Goal: Task Accomplishment & Management: Manage account settings

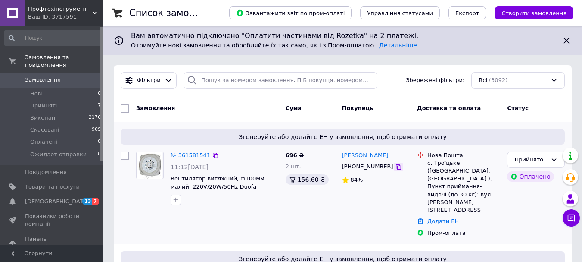
click at [395, 167] on icon at bounding box center [398, 166] width 7 height 7
click at [441, 218] on link "Додати ЕН" at bounding box center [442, 221] width 31 height 6
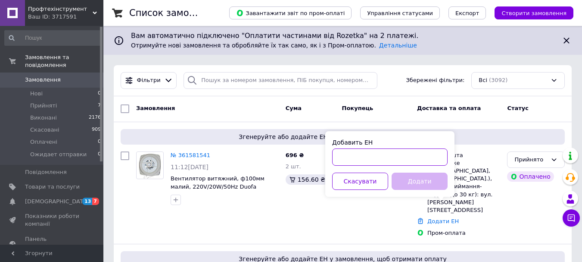
paste input "20451247264469"
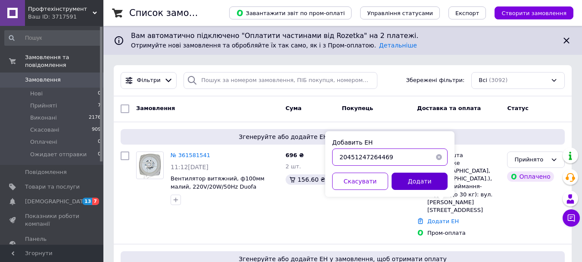
type input "20451247264469"
click at [425, 187] on button "Додати" at bounding box center [420, 180] width 56 height 17
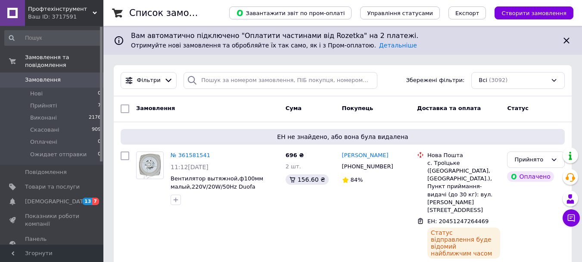
scroll to position [129, 0]
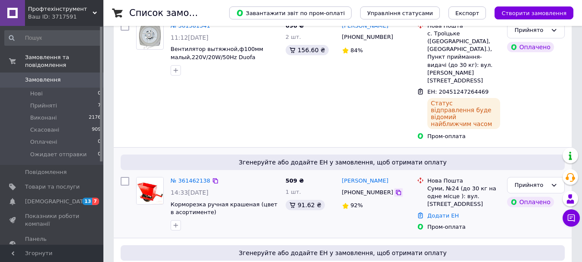
click at [395, 189] on icon at bounding box center [398, 192] width 7 height 7
click at [448, 212] on link "Додати ЕН" at bounding box center [442, 215] width 31 height 6
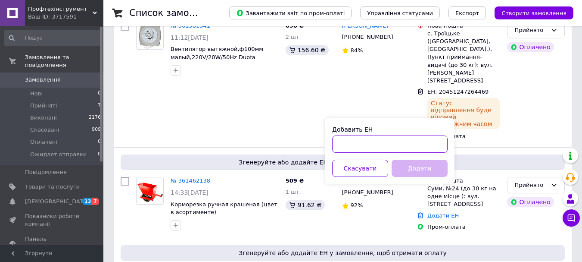
paste input "20451247224092"
type input "20451247224092"
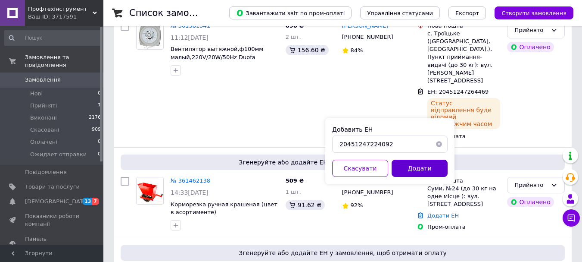
click at [410, 168] on button "Додати" at bounding box center [420, 167] width 56 height 17
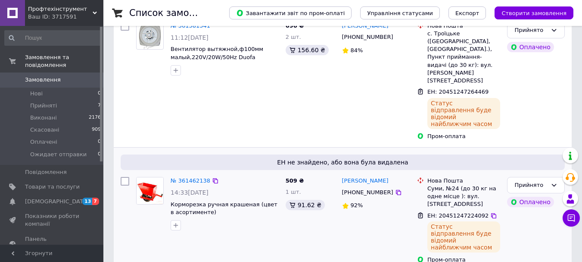
scroll to position [259, 0]
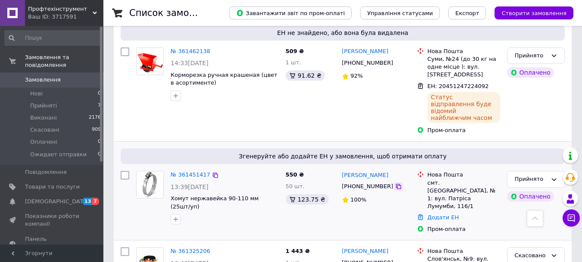
click at [395, 183] on icon at bounding box center [398, 186] width 7 height 7
click at [436, 214] on link "Додати ЕН" at bounding box center [442, 217] width 31 height 6
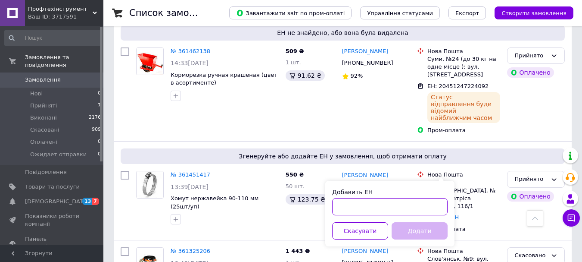
paste input "20451247270165"
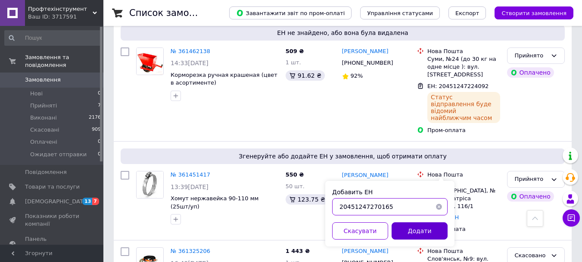
type input "20451247270165"
click at [396, 232] on button "Додати" at bounding box center [420, 230] width 56 height 17
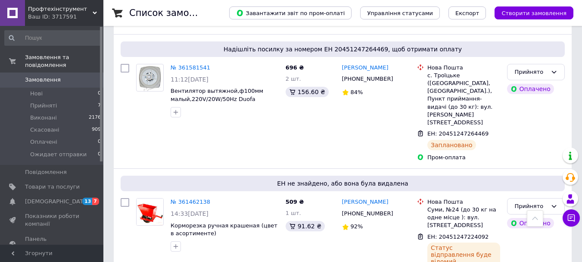
scroll to position [0, 0]
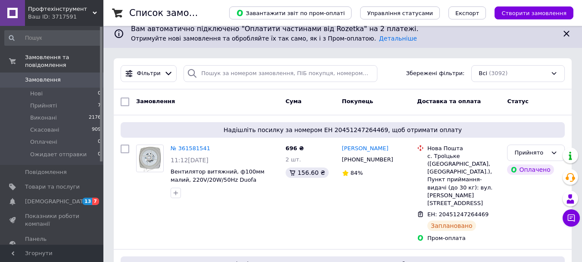
scroll to position [3, 0]
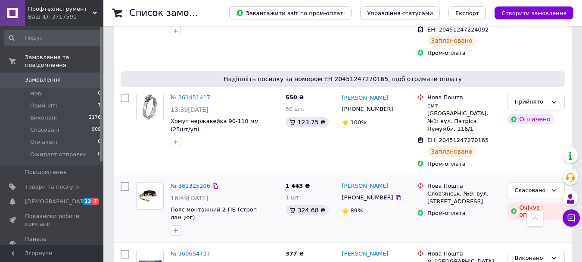
scroll to position [300, 0]
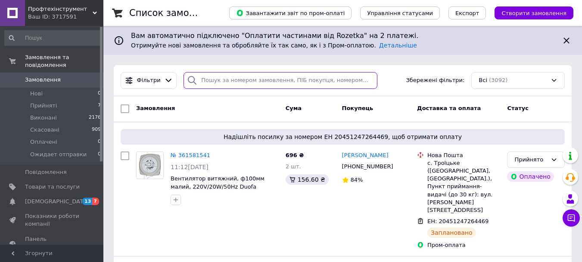
click at [209, 82] on input "search" at bounding box center [280, 80] width 193 height 17
paste input "360850657"
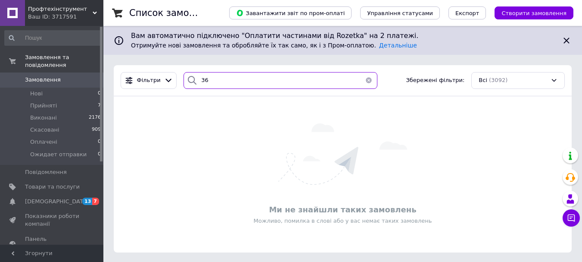
type input "3"
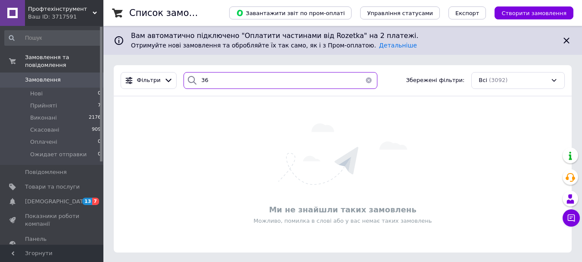
type input "3"
type input "360750430"
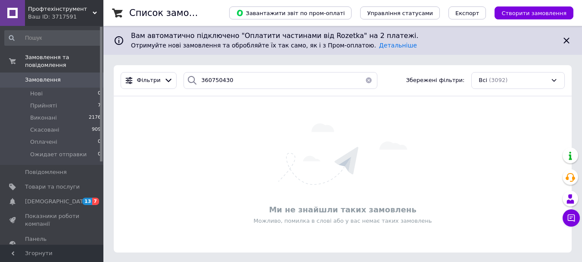
click at [56, 76] on span "Замовлення" at bounding box center [43, 80] width 36 height 8
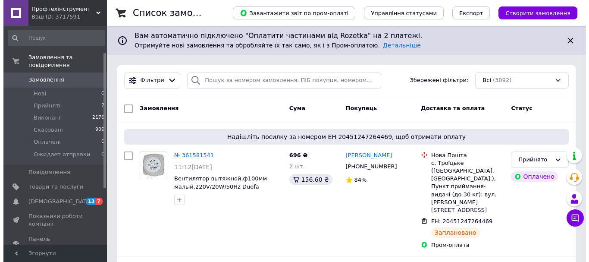
scroll to position [86, 0]
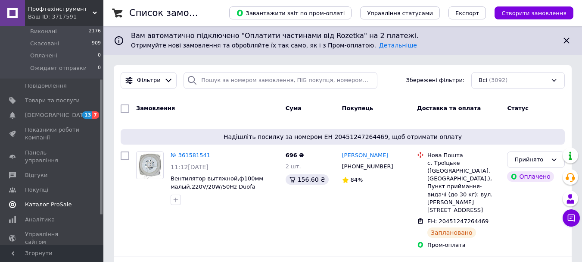
click at [36, 200] on span "Каталог ProSale" at bounding box center [48, 204] width 47 height 8
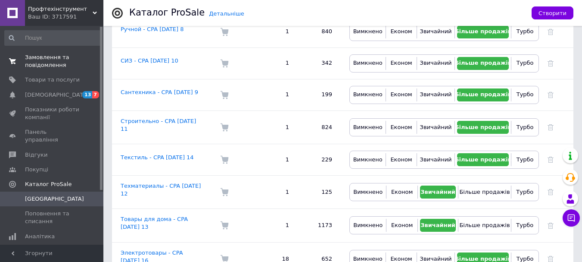
click at [34, 63] on span "Замовлення та повідомлення" at bounding box center [52, 61] width 55 height 16
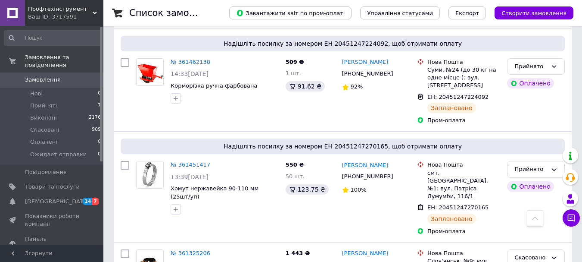
scroll to position [399, 0]
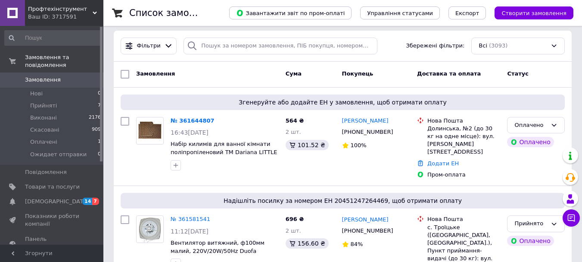
scroll to position [53, 0]
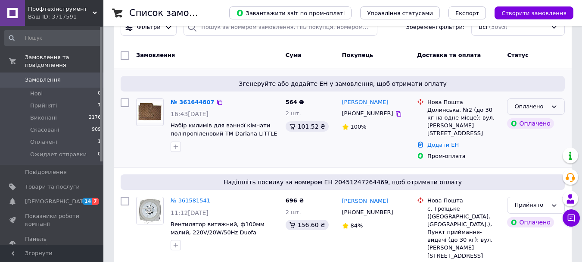
click at [523, 108] on div "Оплачено" at bounding box center [531, 106] width 33 height 9
click at [524, 123] on li "Прийнято" at bounding box center [536, 124] width 57 height 16
click at [182, 102] on link "№ 361644807" at bounding box center [191, 102] width 40 height 6
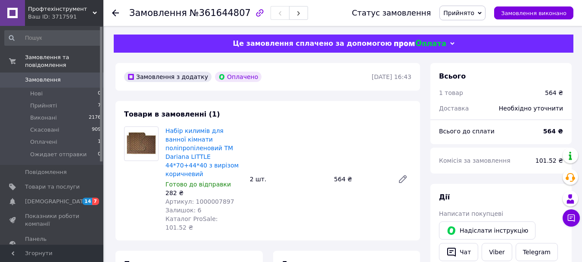
click at [113, 12] on use at bounding box center [115, 12] width 7 height 7
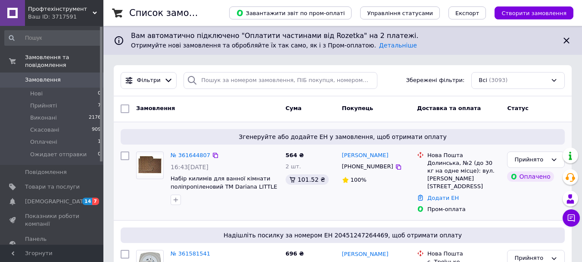
click at [124, 158] on input "checkbox" at bounding box center [125, 155] width 9 height 9
checkbox input "true"
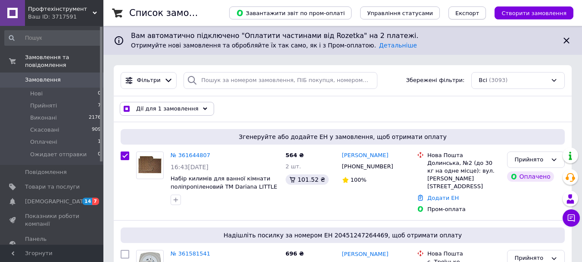
click at [480, 13] on span "Експорт" at bounding box center [467, 13] width 24 height 6
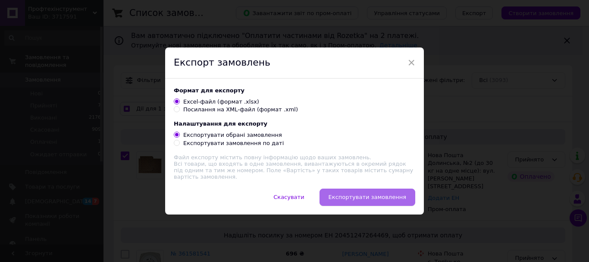
click at [347, 196] on span "Експортувати замовлення" at bounding box center [367, 196] width 78 height 6
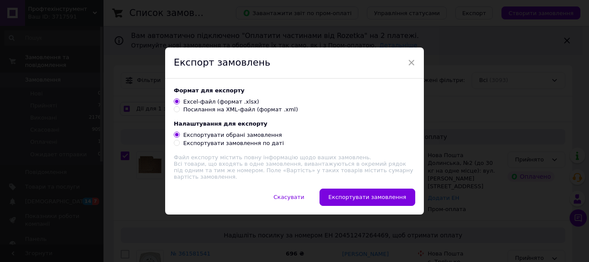
checkbox input "true"
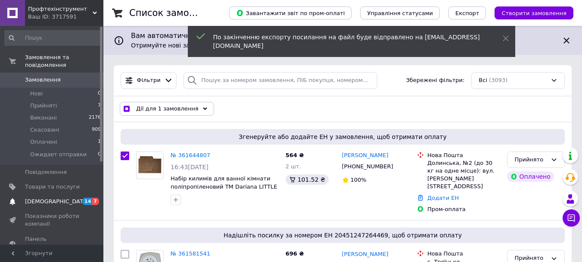
click at [66, 197] on span "[DEMOGRAPHIC_DATA]" at bounding box center [52, 201] width 55 height 8
